Goal: Contribute content

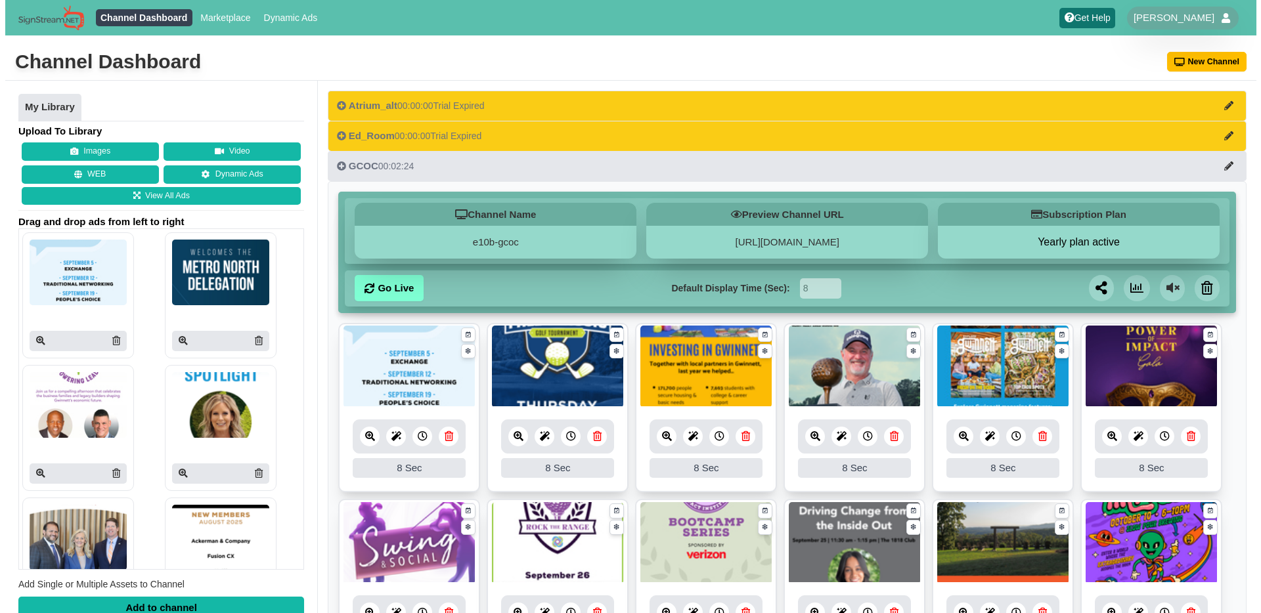
scroll to position [259, 0]
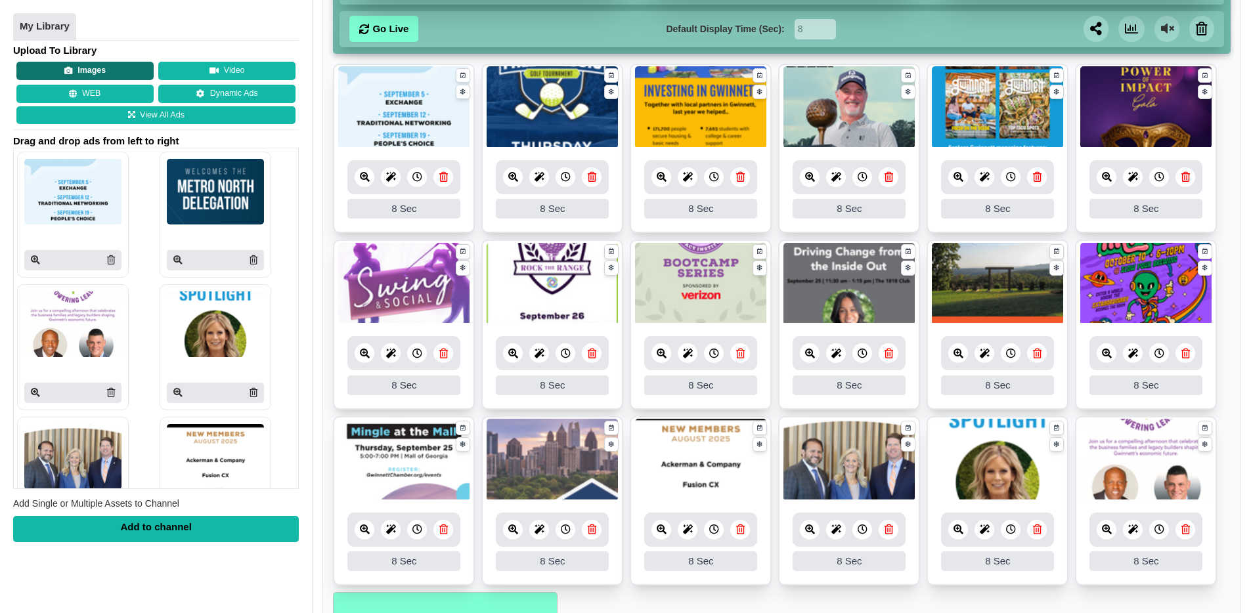
click at [60, 65] on button "Images" at bounding box center [84, 71] width 137 height 18
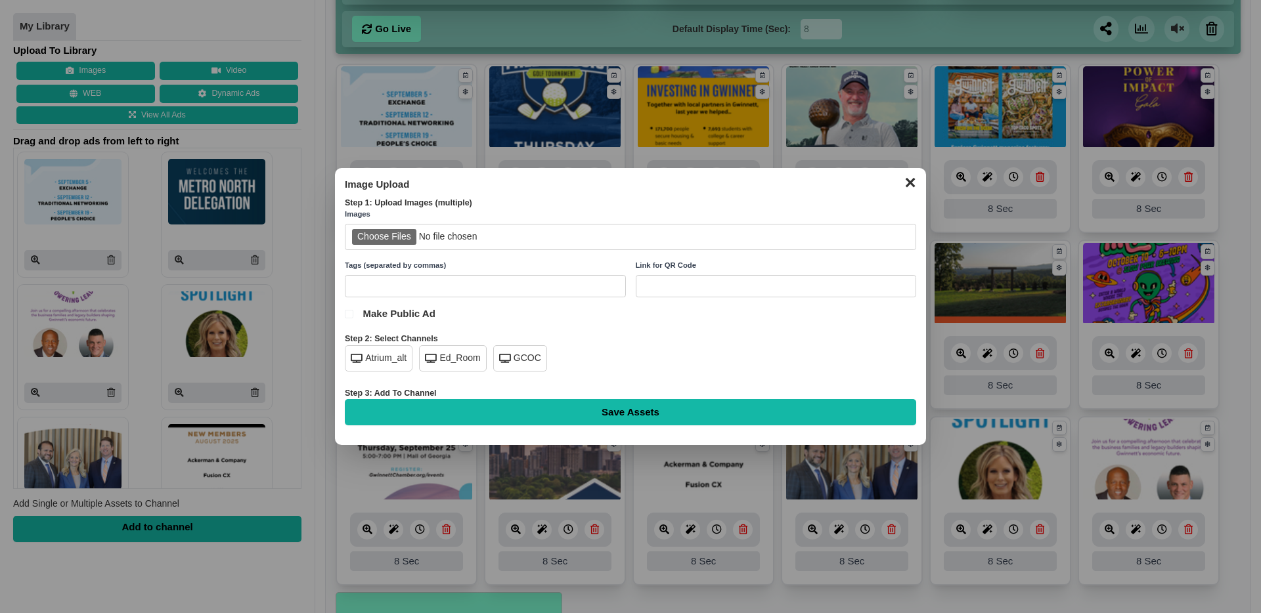
click at [405, 238] on input "file" at bounding box center [630, 237] width 571 height 27
type input "C:\fakepath\sbs-oct.jpg"
click at [521, 365] on div "GCOC" at bounding box center [520, 358] width 54 height 26
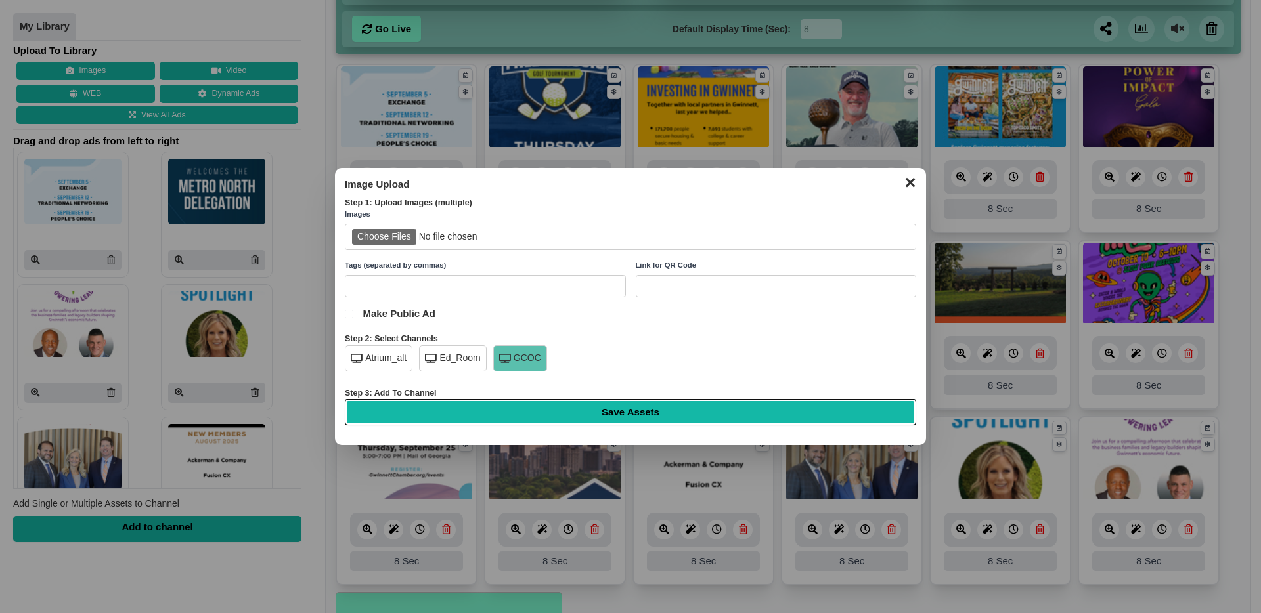
click at [621, 420] on input "Save Assets" at bounding box center [630, 412] width 571 height 26
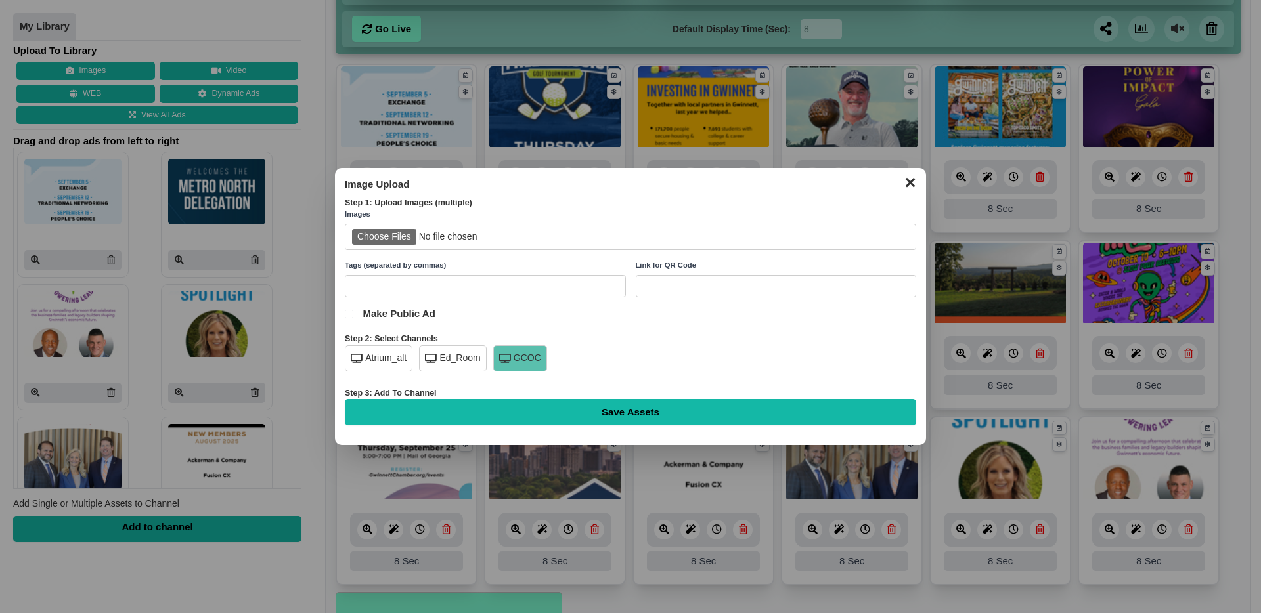
type input "Saving..."
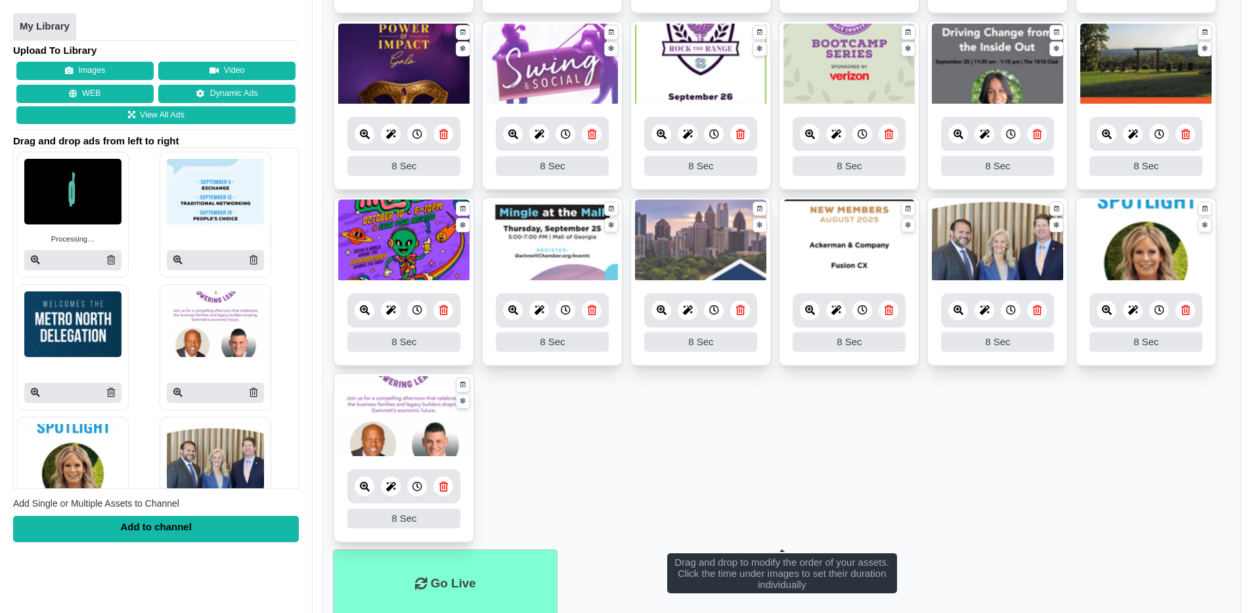
scroll to position [526, 0]
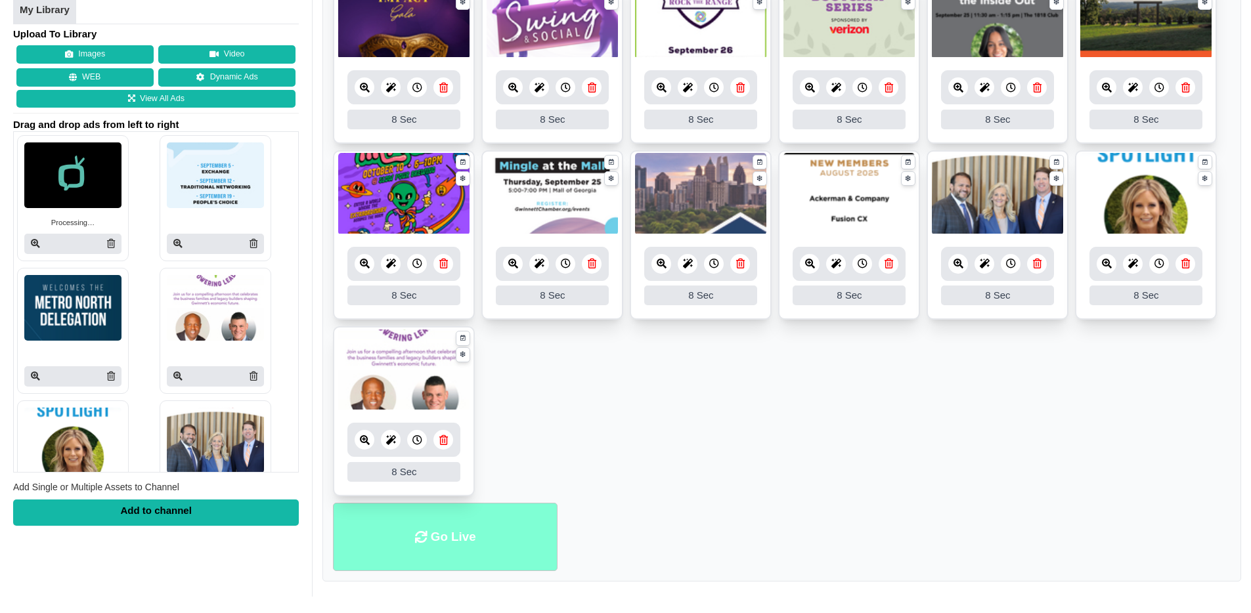
drag, startPoint x: 414, startPoint y: 552, endPoint x: 452, endPoint y: 541, distance: 39.7
click at [414, 552] on li "Go Live" at bounding box center [445, 537] width 225 height 69
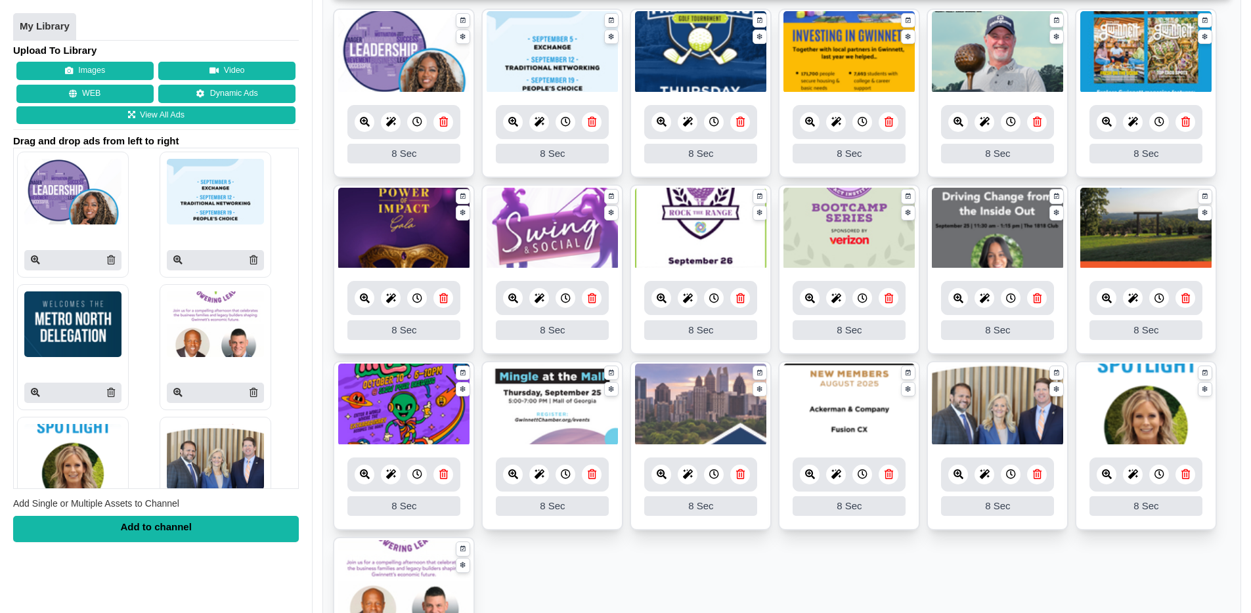
scroll to position [330, 0]
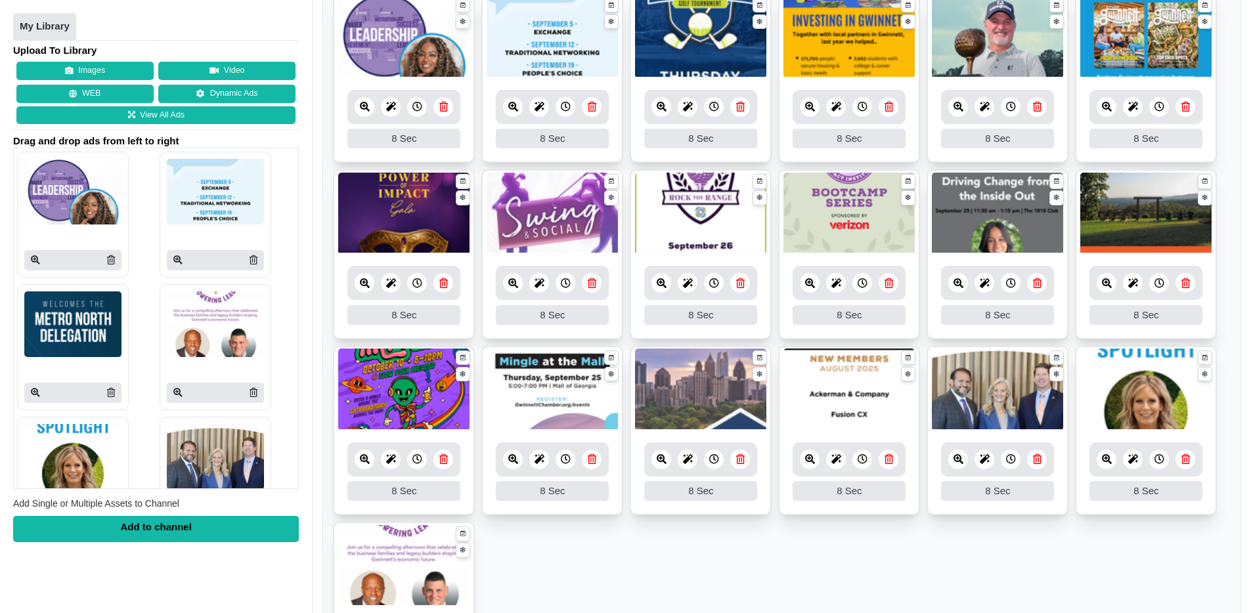
click at [758, 553] on ul "8 8 Sec Fade In Scale In Swirl In Slide In Slide Elliptic Roll In Swing In Save…" at bounding box center [782, 345] width 898 height 705
